Goal: Transaction & Acquisition: Purchase product/service

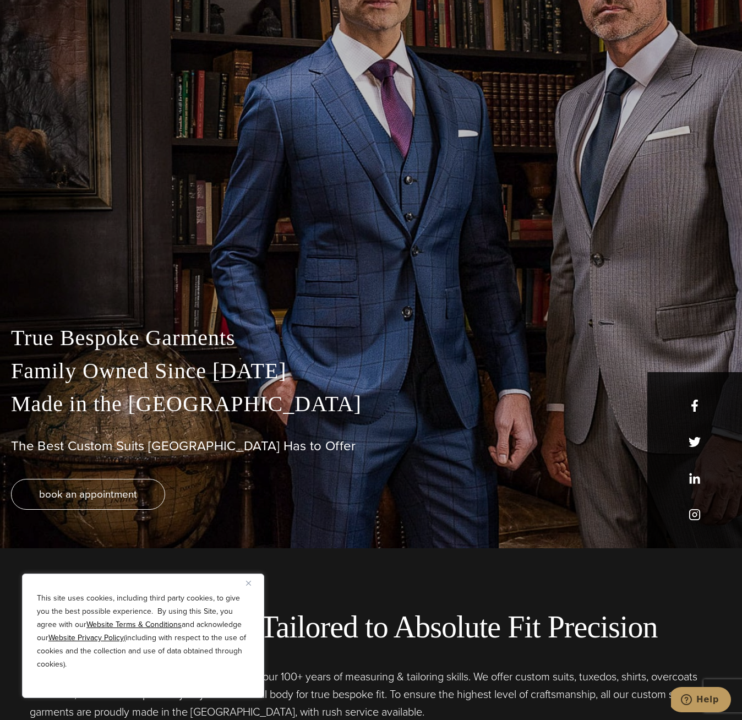
scroll to position [186, 0]
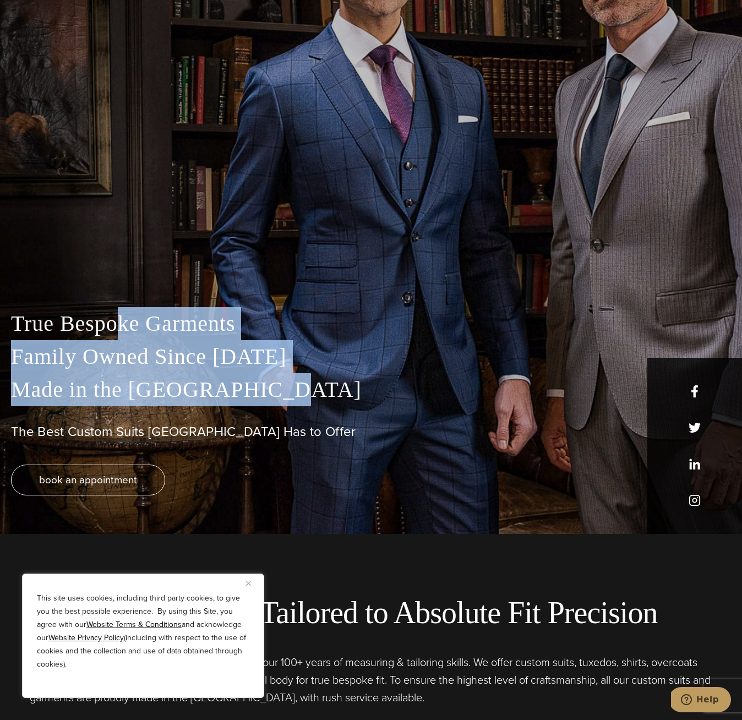
drag, startPoint x: 114, startPoint y: 324, endPoint x: 183, endPoint y: 408, distance: 109.1
click at [183, 408] on div "True Bespoke Garments Family Owned Since [DATE] Made in [GEOGRAPHIC_DATA] The B…" at bounding box center [371, 420] width 742 height 227
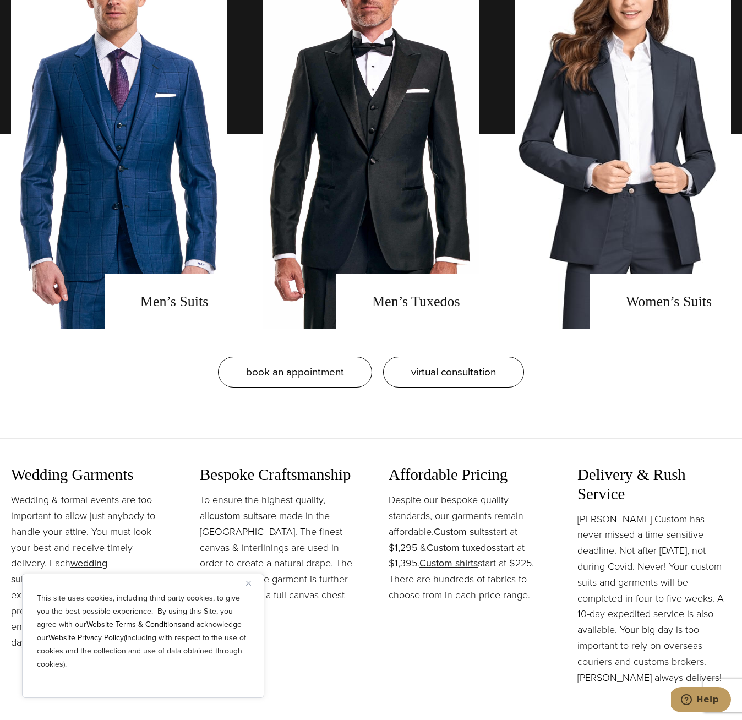
scroll to position [1052, 0]
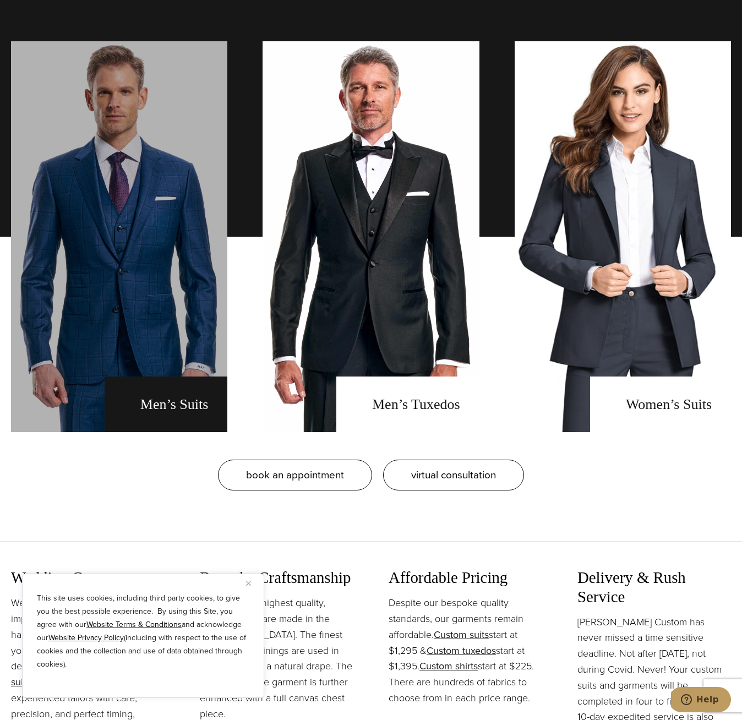
click at [180, 242] on link "men's suits" at bounding box center [119, 236] width 216 height 391
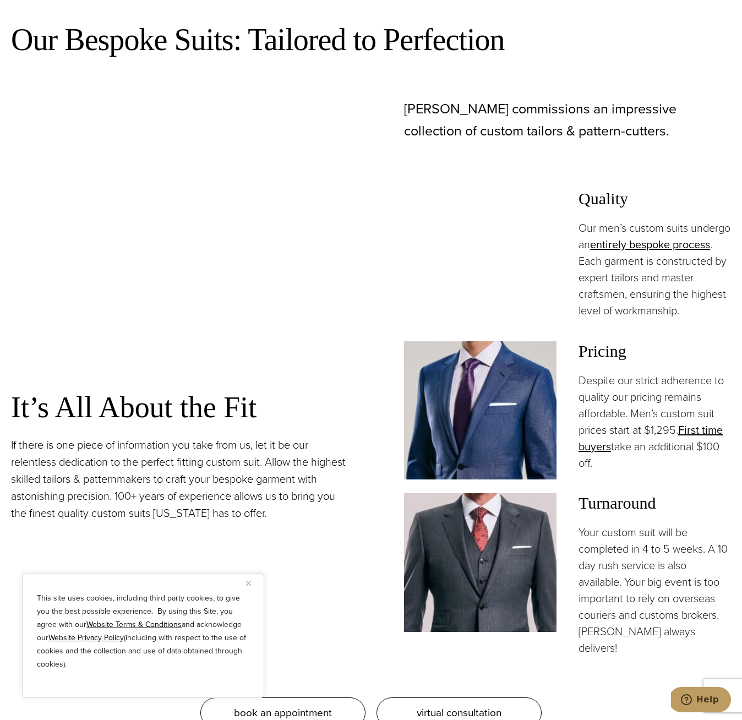
scroll to position [1038, 0]
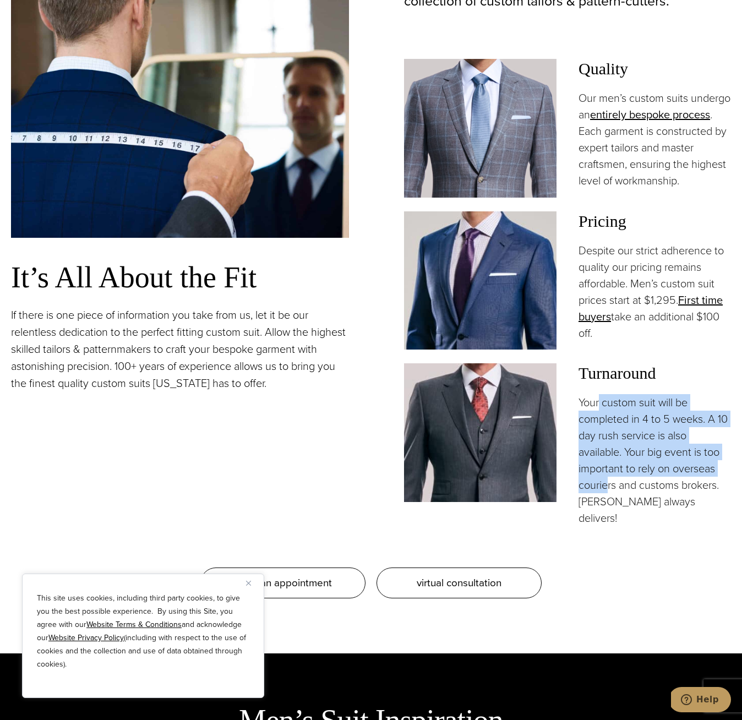
drag, startPoint x: 601, startPoint y: 407, endPoint x: 610, endPoint y: 499, distance: 92.4
click at [610, 499] on p "Your custom suit will be completed in 4 to 5 weeks. A 10 day rush service is al…" at bounding box center [655, 460] width 153 height 132
drag, startPoint x: 611, startPoint y: 509, endPoint x: 600, endPoint y: 412, distance: 97.5
click at [600, 412] on p "Your custom suit will be completed in 4 to 5 weeks. A 10 day rush service is al…" at bounding box center [655, 460] width 153 height 132
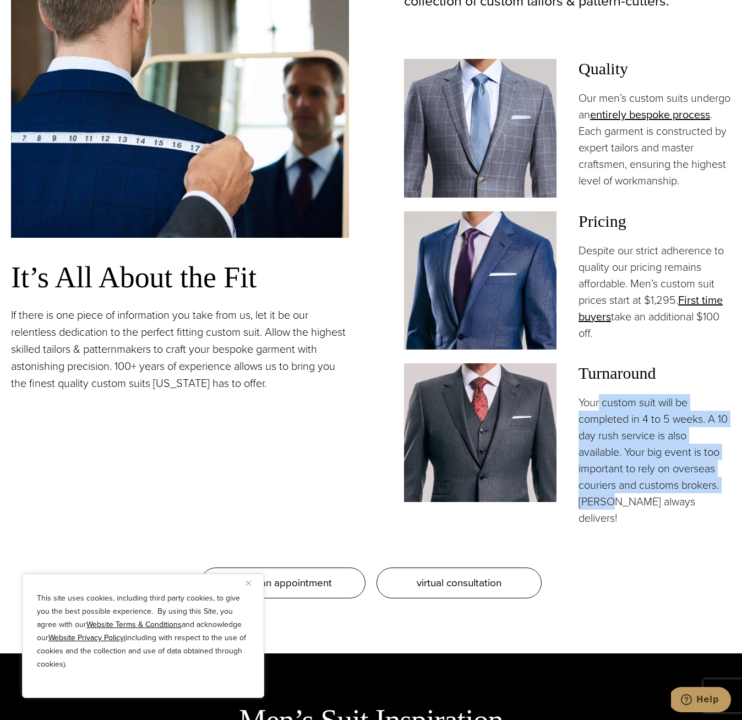
click at [600, 412] on p "Your custom suit will be completed in 4 to 5 weeks. A 10 day rush service is al…" at bounding box center [655, 460] width 153 height 132
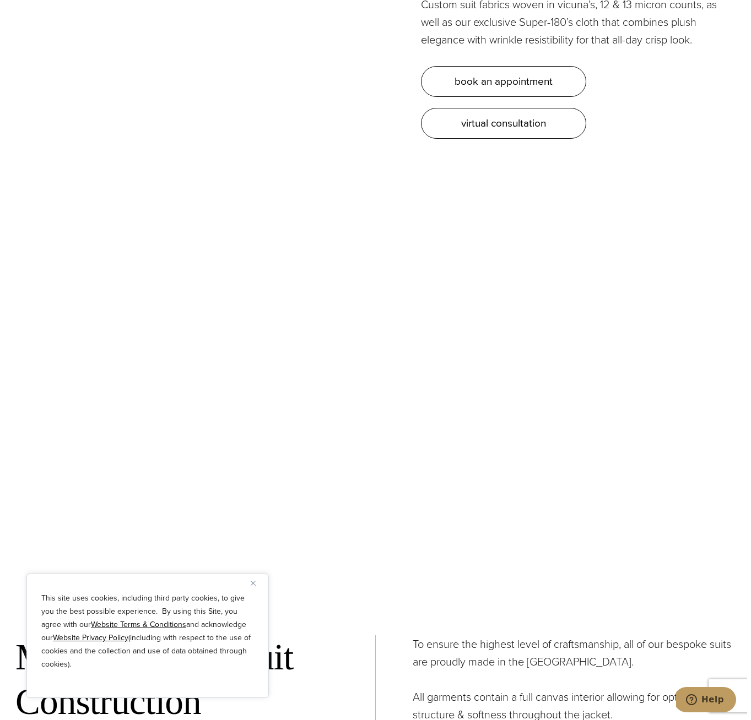
scroll to position [3695, 0]
